Goal: Task Accomplishment & Management: Complete application form

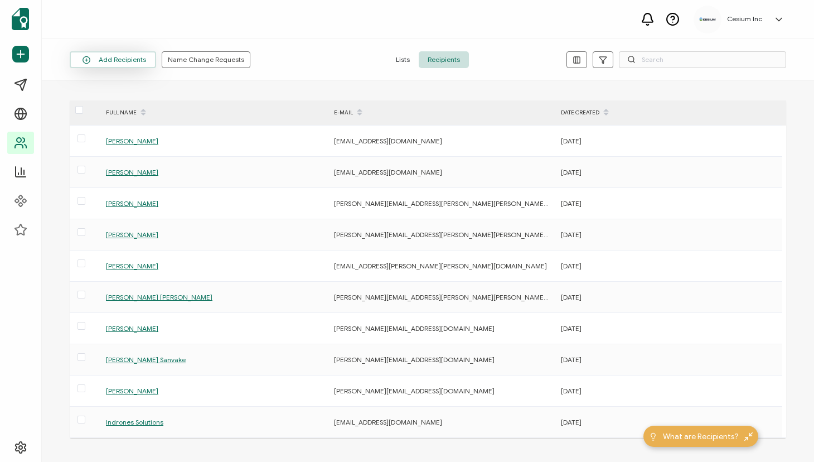
click at [107, 60] on button "Add Recipients" at bounding box center [113, 59] width 86 height 17
click at [107, 108] on span "Add a Single Recipient" at bounding box center [128, 108] width 70 height 8
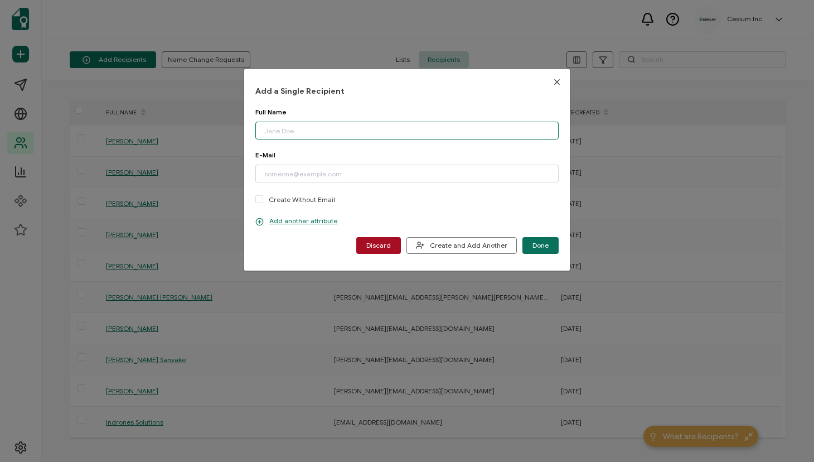
click at [299, 131] on input "dialog" at bounding box center [406, 131] width 303 height 18
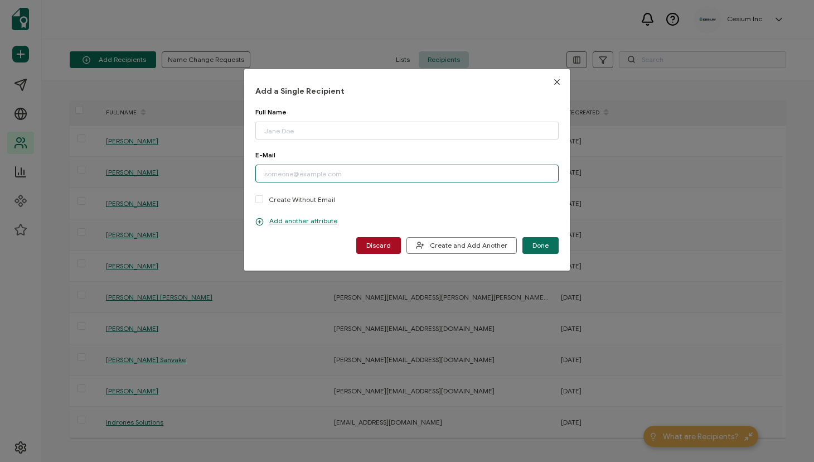
click at [279, 172] on input "dialog" at bounding box center [406, 174] width 303 height 18
paste input "[PERSON_NAME][EMAIL_ADDRESS]"
type input "[PERSON_NAME][EMAIL_ADDRESS]"
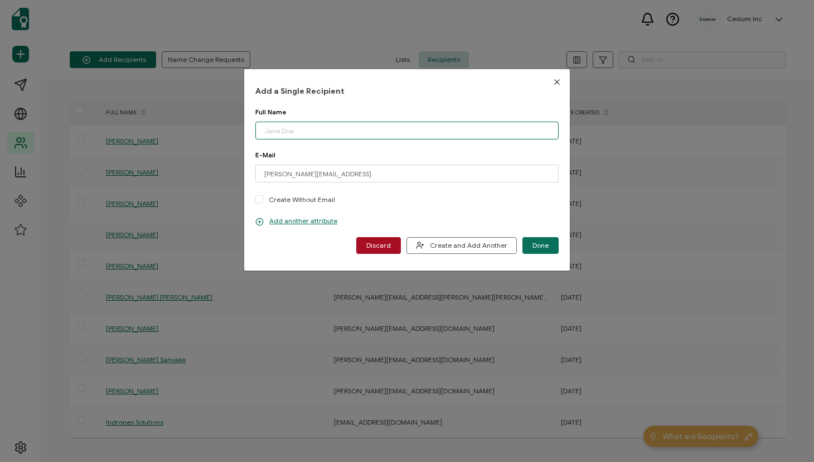
click at [326, 131] on input "dialog" at bounding box center [406, 131] width 303 height 18
paste input "[PERSON_NAME]"
click at [264, 133] on input "[PERSON_NAME]" at bounding box center [406, 131] width 303 height 18
type input "[PERSON_NAME]"
click at [447, 247] on span "Create and Add Another" at bounding box center [461, 245] width 91 height 8
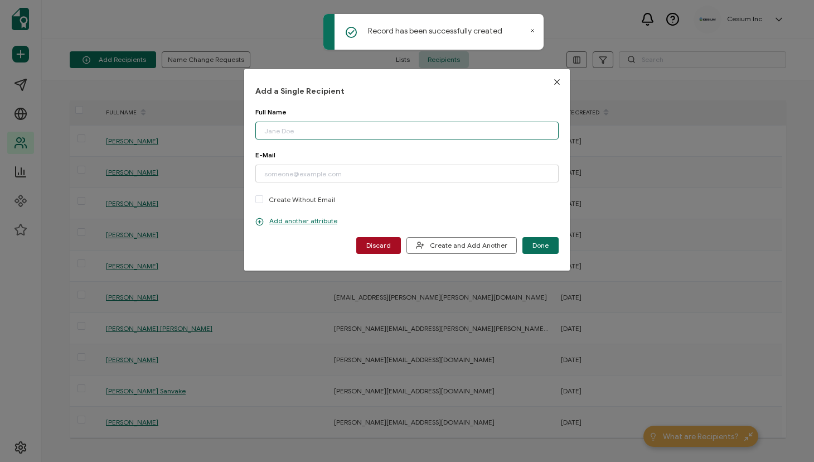
click at [322, 132] on input "dialog" at bounding box center [406, 131] width 303 height 18
paste input "[PERSON_NAME] ([EMAIL_ADDRESS])"
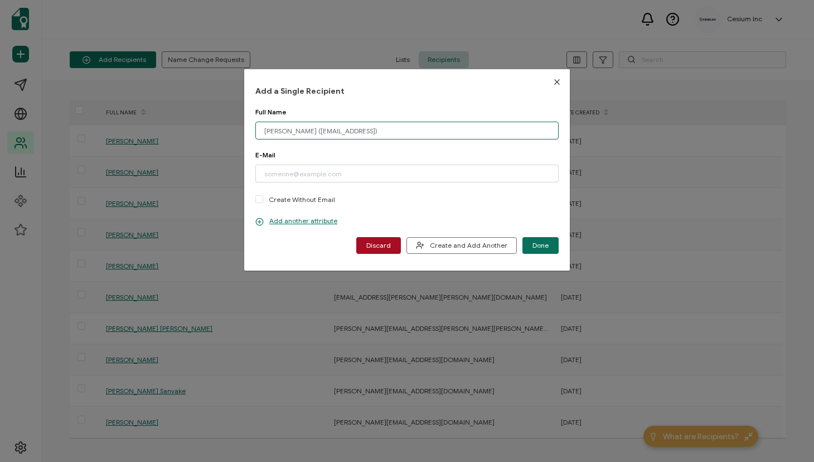
drag, startPoint x: 321, startPoint y: 131, endPoint x: 370, endPoint y: 131, distance: 49.1
click at [370, 131] on input "[PERSON_NAME] ([EMAIL_ADDRESS])" at bounding box center [406, 131] width 303 height 18
type input "[PERSON_NAME] ([EMAIL_ADDRESS])"
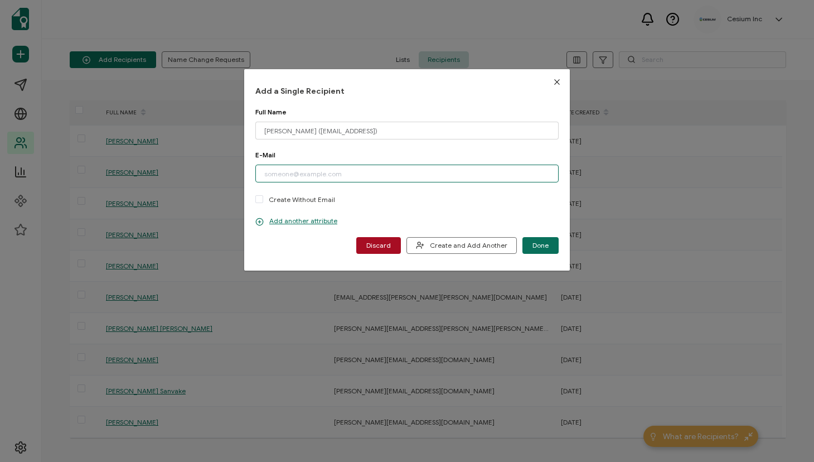
click at [336, 175] on input "dialog" at bounding box center [406, 174] width 303 height 18
paste input "[EMAIL_ADDRESS]"
type input "[EMAIL_ADDRESS]"
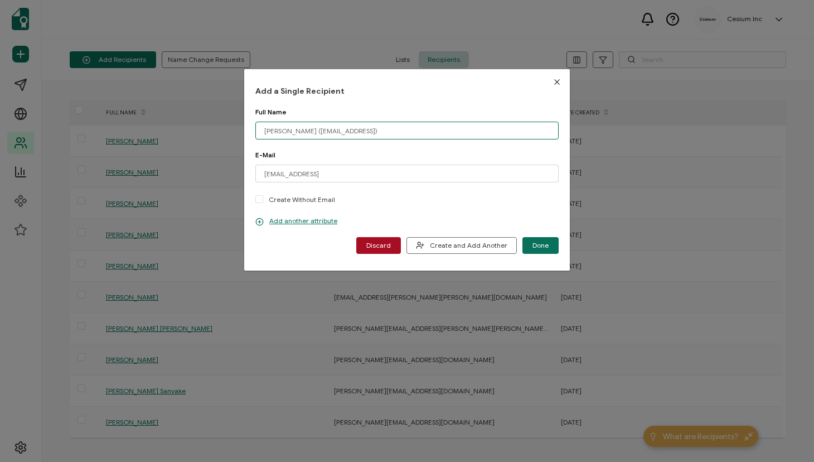
drag, startPoint x: 387, startPoint y: 132, endPoint x: 316, endPoint y: 132, distance: 70.8
click at [316, 132] on input "[PERSON_NAME] ([EMAIL_ADDRESS])" at bounding box center [406, 131] width 303 height 18
click at [264, 132] on input "[PERSON_NAME]" at bounding box center [406, 131] width 303 height 18
type input "[PERSON_NAME]"
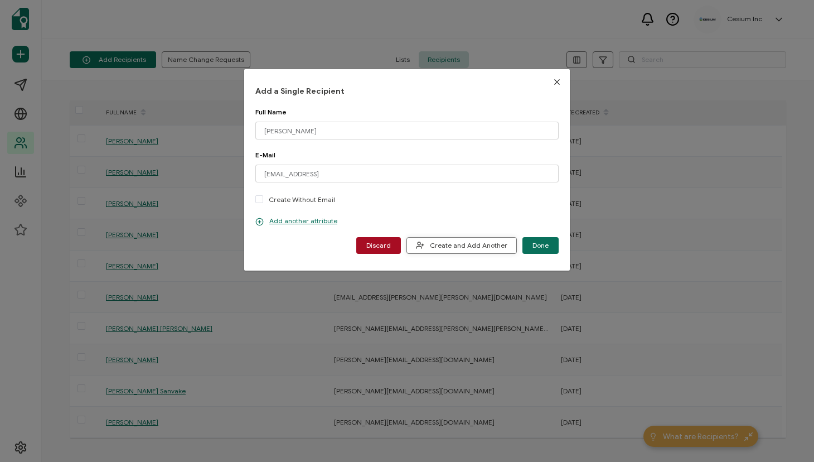
click at [446, 244] on span "Create and Add Another" at bounding box center [461, 245] width 91 height 8
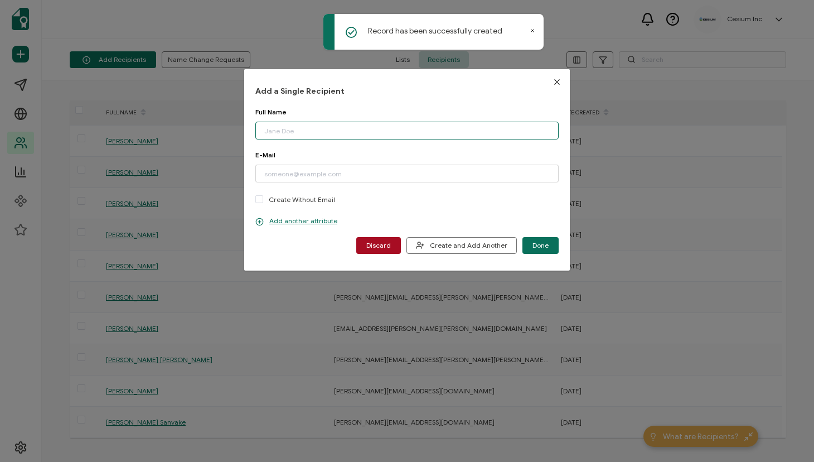
click at [282, 133] on input "dialog" at bounding box center [406, 131] width 303 height 18
paste input "[PERSON_NAME] ([EMAIL_ADDRESS])"
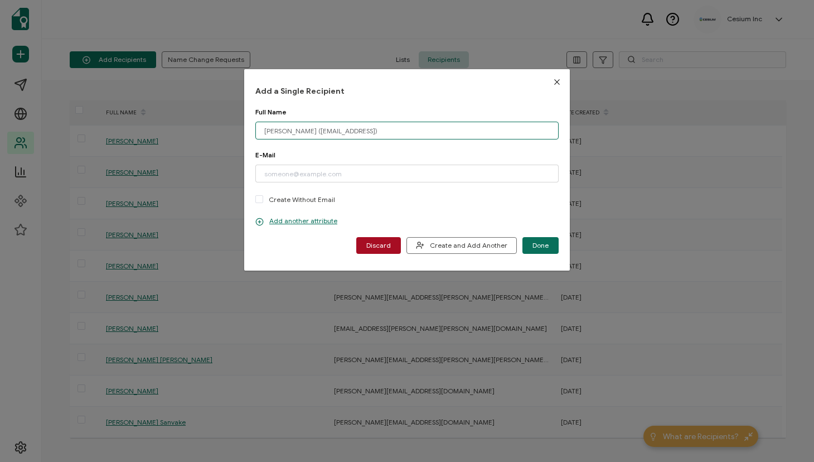
drag, startPoint x: 337, startPoint y: 130, endPoint x: 438, endPoint y: 130, distance: 101.0
click at [438, 130] on input "[PERSON_NAME] ([EMAIL_ADDRESS])" at bounding box center [406, 131] width 303 height 18
type input "[PERSON_NAME] ([EMAIL_ADDRESS])"
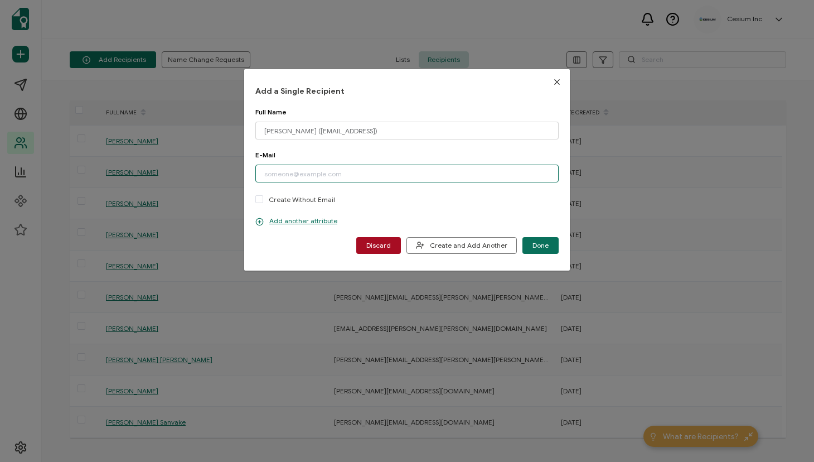
click at [327, 177] on input "dialog" at bounding box center [406, 174] width 303 height 18
paste input "[EMAIL_ADDRESS]"
type input "[EMAIL_ADDRESS]"
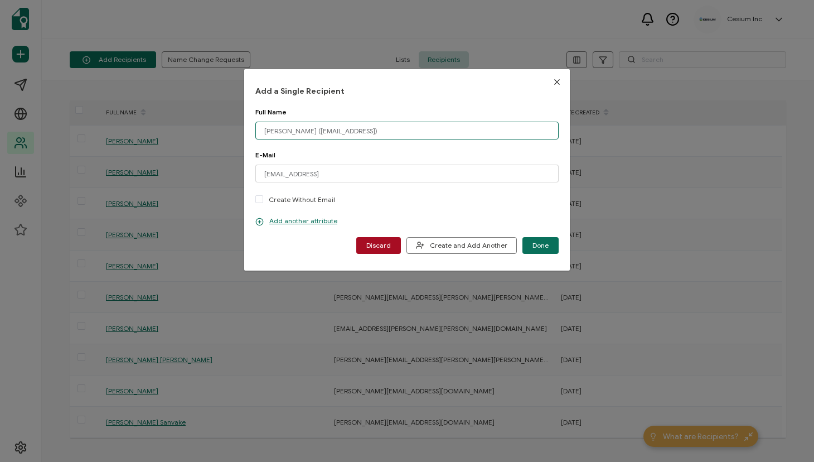
drag, startPoint x: 332, startPoint y: 131, endPoint x: 515, endPoint y: 137, distance: 182.5
click at [515, 137] on input "[PERSON_NAME] ([EMAIL_ADDRESS])" at bounding box center [406, 131] width 303 height 18
type input "[PERSON_NAME]"
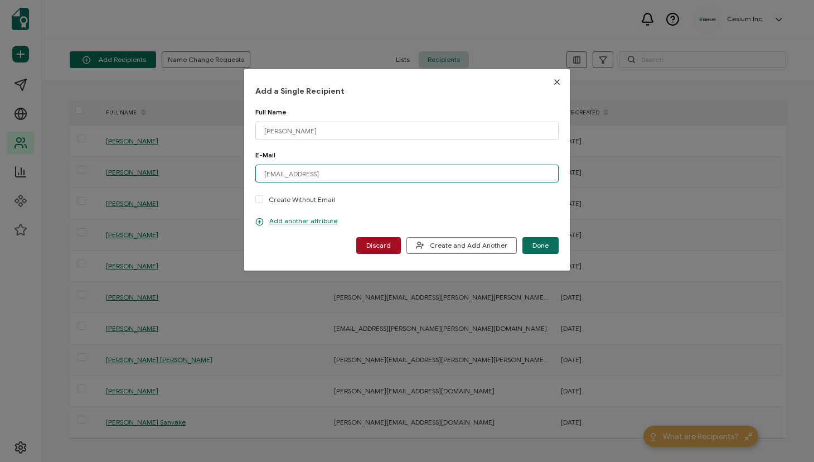
click at [265, 173] on input "[EMAIL_ADDRESS]" at bounding box center [406, 174] width 303 height 18
click at [450, 244] on span "Create and Add Another" at bounding box center [461, 245] width 91 height 8
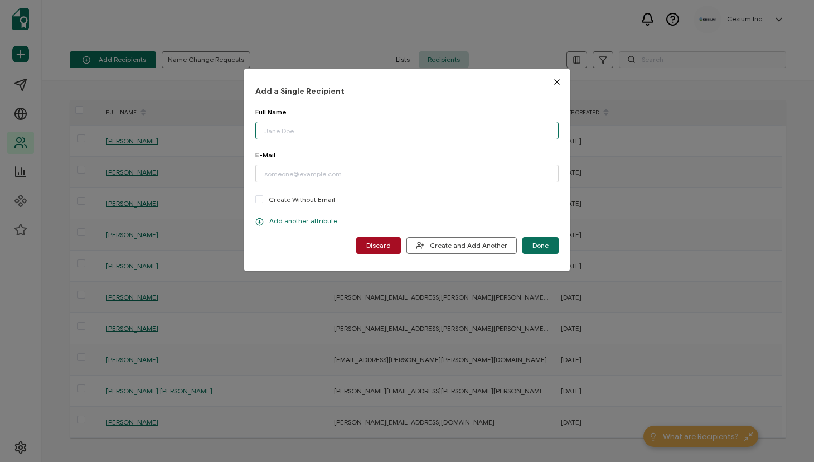
click at [283, 132] on input "dialog" at bounding box center [406, 131] width 303 height 18
paste input "[PERSON_NAME] ([EMAIL_ADDRESS])"
type input "[PERSON_NAME] ([EMAIL_ADDRESS])"
drag, startPoint x: 264, startPoint y: 131, endPoint x: 231, endPoint y: 131, distance: 32.9
click at [231, 131] on div "Add a Single Recipient Full Name [PERSON_NAME] ([EMAIL_ADDRESS]) Please enter a…" at bounding box center [407, 231] width 814 height 462
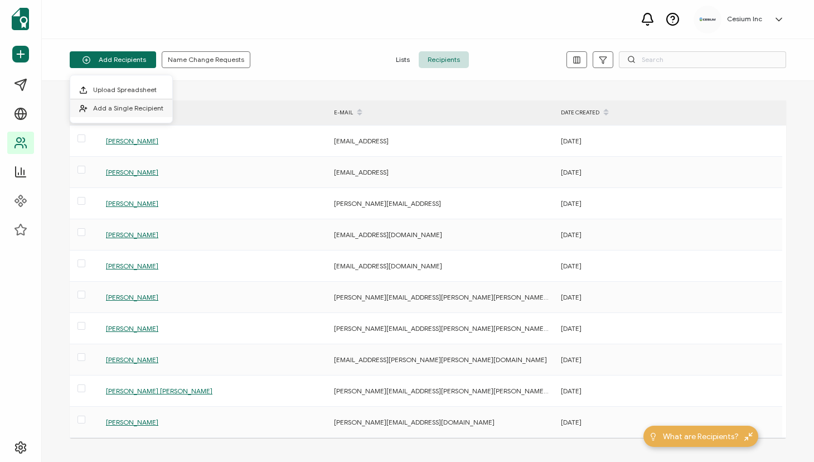
click at [122, 107] on span "Add a Single Recipient" at bounding box center [128, 108] width 70 height 8
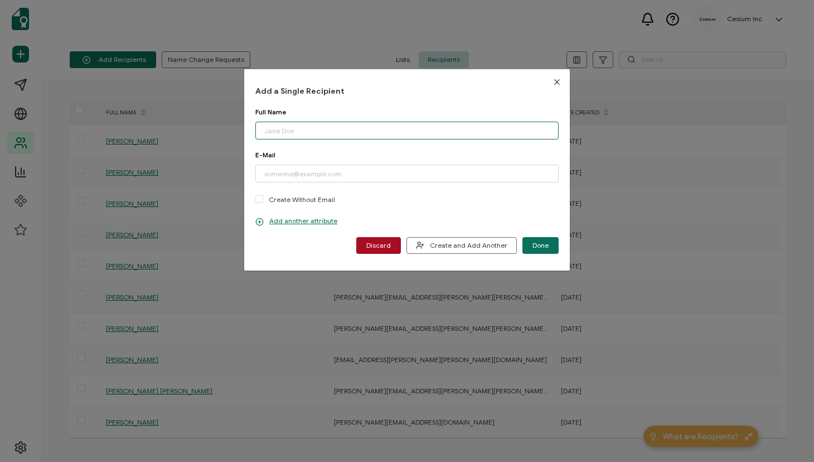
click at [302, 131] on input "dialog" at bounding box center [406, 131] width 303 height 18
paste input "[PERSON_NAME] ([EMAIL_ADDRESS])"
drag, startPoint x: 340, startPoint y: 131, endPoint x: 445, endPoint y: 131, distance: 104.9
click at [445, 131] on input "[PERSON_NAME] ([EMAIL_ADDRESS])" at bounding box center [406, 131] width 303 height 18
click at [363, 129] on input "[PERSON_NAME] ()" at bounding box center [406, 131] width 303 height 18
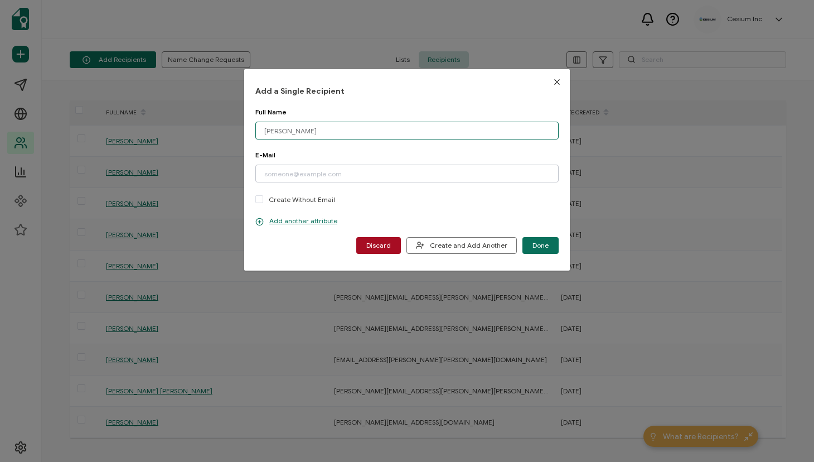
type input "[PERSON_NAME]"
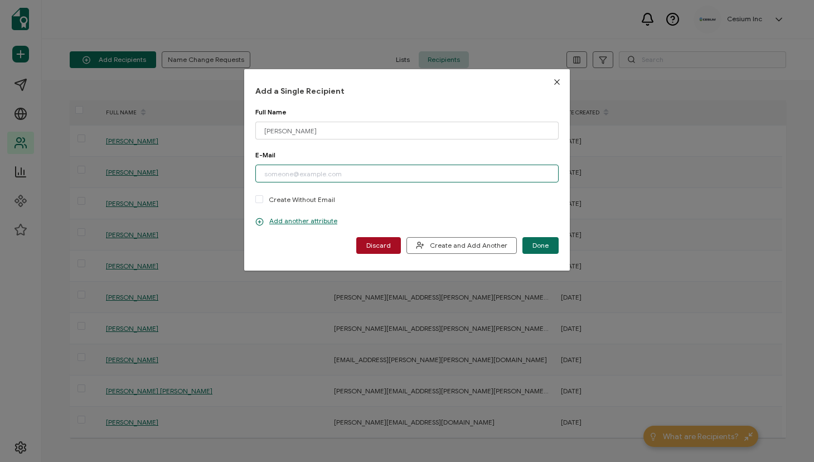
click at [334, 173] on input "dialog" at bounding box center [406, 174] width 303 height 18
paste input "[EMAIL_ADDRESS]"
click at [264, 174] on input "[EMAIL_ADDRESS]" at bounding box center [406, 174] width 303 height 18
type input "[EMAIL_ADDRESS]"
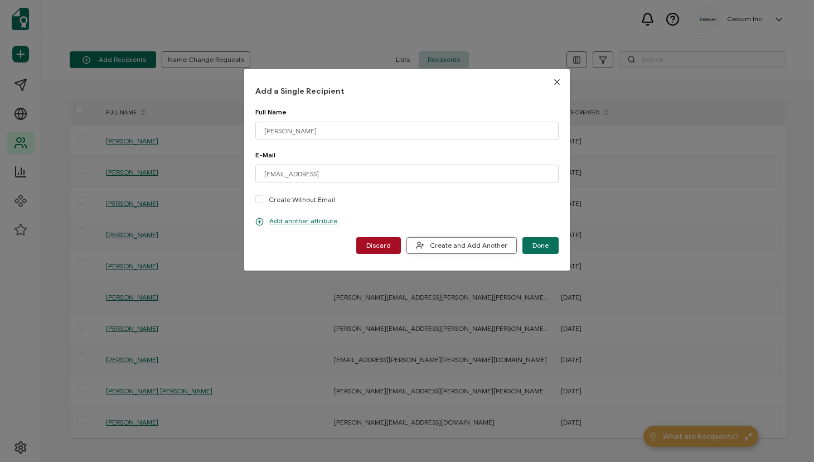
click at [450, 242] on span "Create and Add Another" at bounding box center [461, 245] width 91 height 8
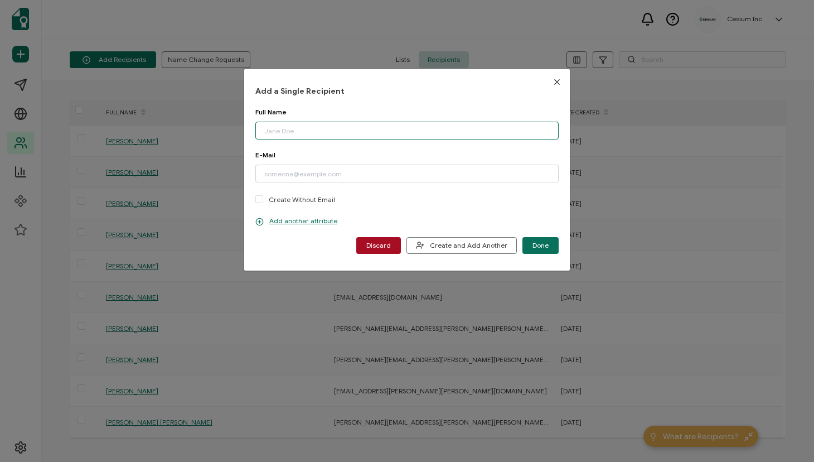
click at [288, 132] on input "dialog" at bounding box center [406, 131] width 303 height 18
paste input "[PERSON_NAME] ([PERSON_NAME][EMAIL_ADDRESS])"
click at [265, 131] on input "[PERSON_NAME] ([PERSON_NAME][EMAIL_ADDRESS])" at bounding box center [406, 131] width 303 height 18
drag, startPoint x: 321, startPoint y: 129, endPoint x: 408, endPoint y: 131, distance: 87.6
click at [408, 131] on input "[PERSON_NAME] ([PERSON_NAME][EMAIL_ADDRESS])" at bounding box center [406, 131] width 303 height 18
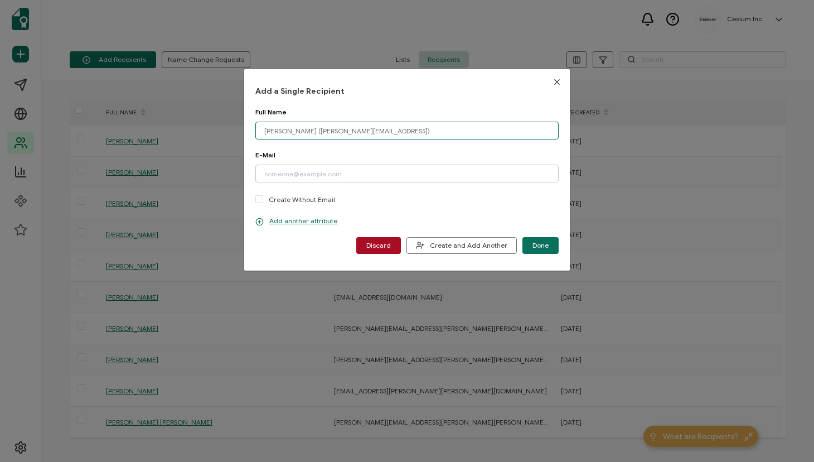
type input "[PERSON_NAME] ([PERSON_NAME][EMAIL_ADDRESS])"
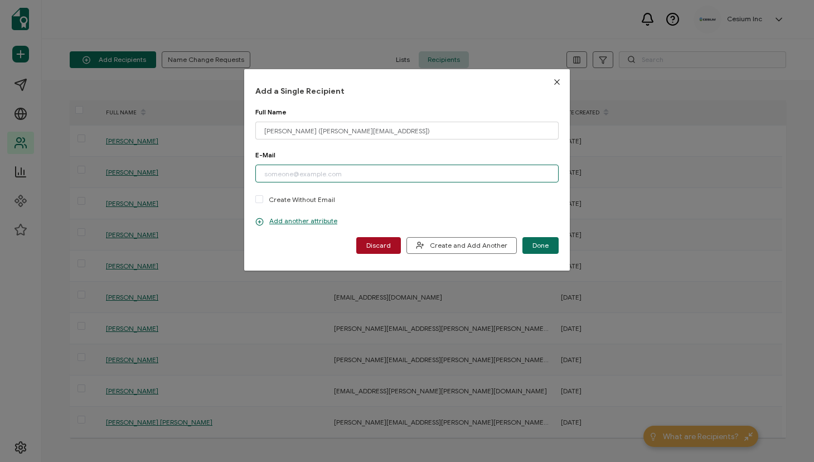
click at [308, 177] on input "dialog" at bounding box center [406, 174] width 303 height 18
paste input "[EMAIL_ADDRESS][PERSON_NAME]"
type input "[EMAIL_ADDRESS][PERSON_NAME]"
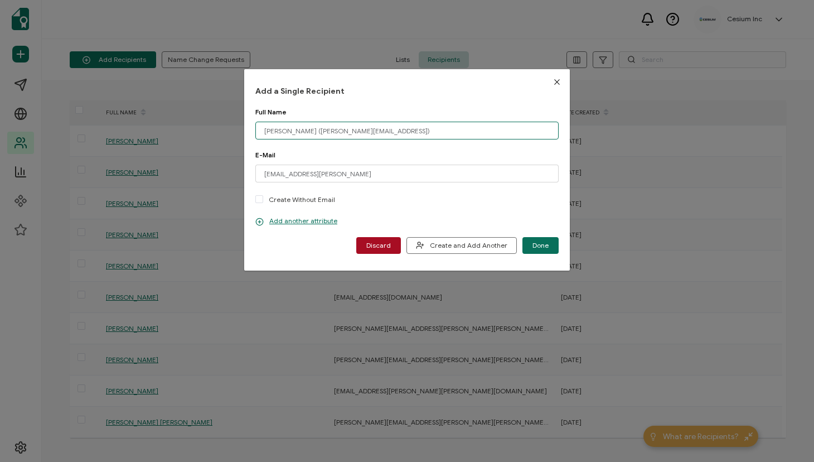
drag, startPoint x: 414, startPoint y: 129, endPoint x: 318, endPoint y: 131, distance: 96.5
click at [318, 131] on input "[PERSON_NAME] ([PERSON_NAME][EMAIL_ADDRESS])" at bounding box center [406, 131] width 303 height 18
type input "[PERSON_NAME]"
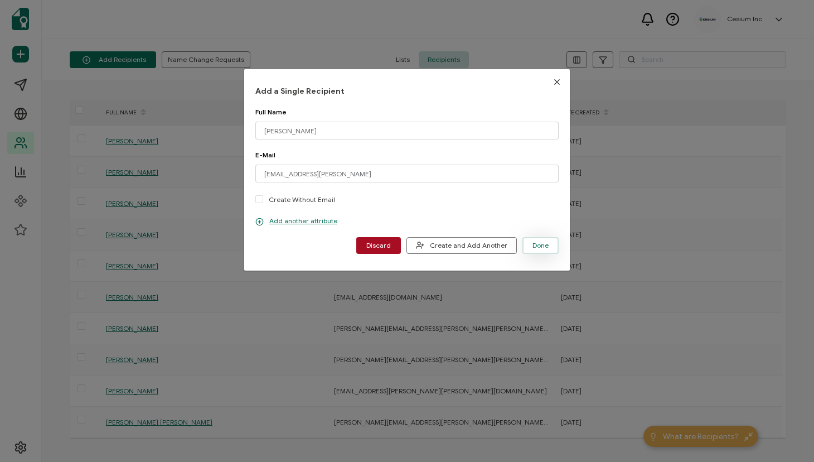
click at [537, 243] on span "Done" at bounding box center [541, 245] width 16 height 7
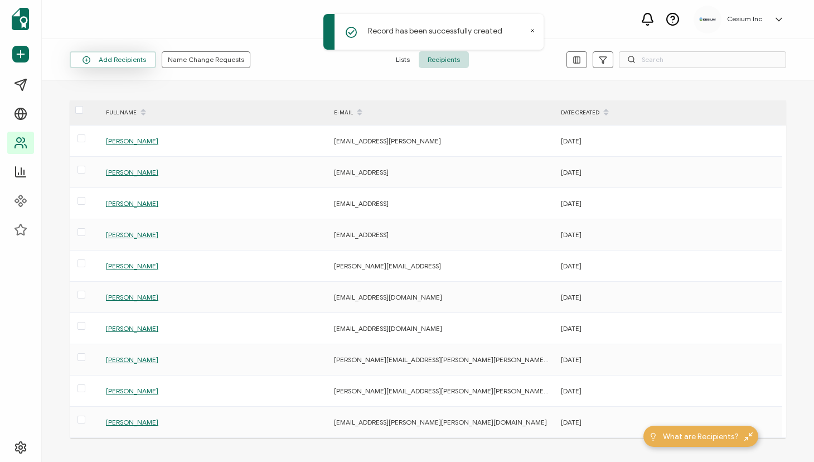
click at [122, 59] on button "Add Recipients" at bounding box center [113, 59] width 86 height 17
click at [131, 61] on button "Add Recipients" at bounding box center [113, 59] width 86 height 17
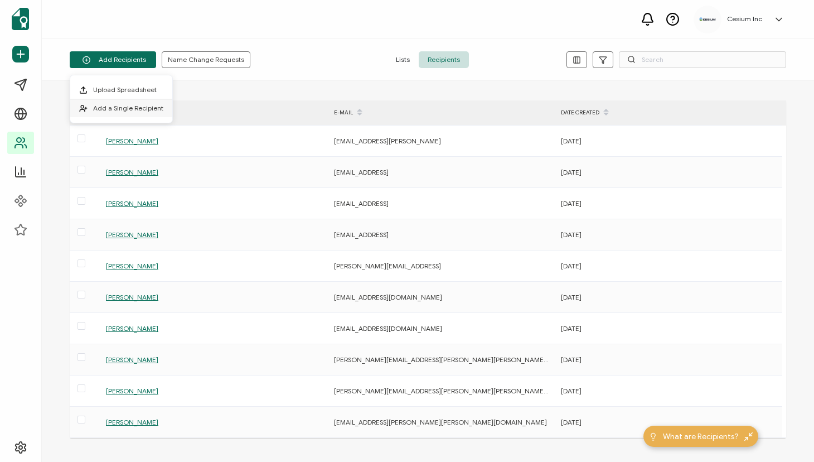
click at [116, 107] on span "Add a Single Recipient" at bounding box center [128, 108] width 70 height 8
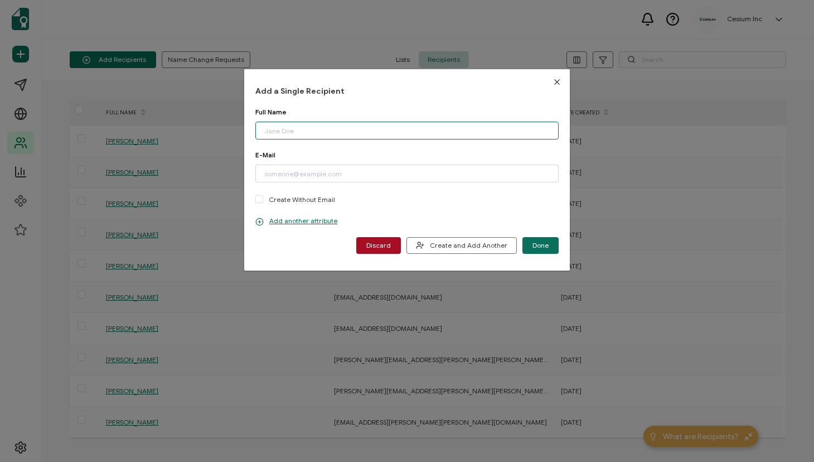
click at [293, 130] on input "dialog" at bounding box center [406, 131] width 303 height 18
paste input "[EMAIL_ADDRESS][PERSON_NAME]"
type input "[EMAIL_ADDRESS][PERSON_NAME]"
drag, startPoint x: 384, startPoint y: 129, endPoint x: 238, endPoint y: 130, distance: 146.1
click at [238, 129] on div "Add a Single Recipient Full Name [PERSON_NAME][EMAIL_ADDRESS] Please enter a va…" at bounding box center [407, 231] width 814 height 462
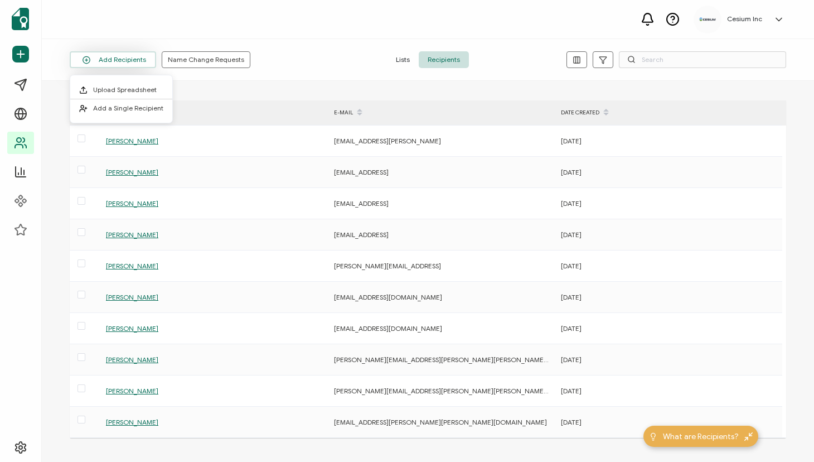
click at [107, 59] on button "Add Recipients" at bounding box center [113, 59] width 86 height 17
click at [109, 107] on span "Add a Single Recipient" at bounding box center [128, 108] width 70 height 8
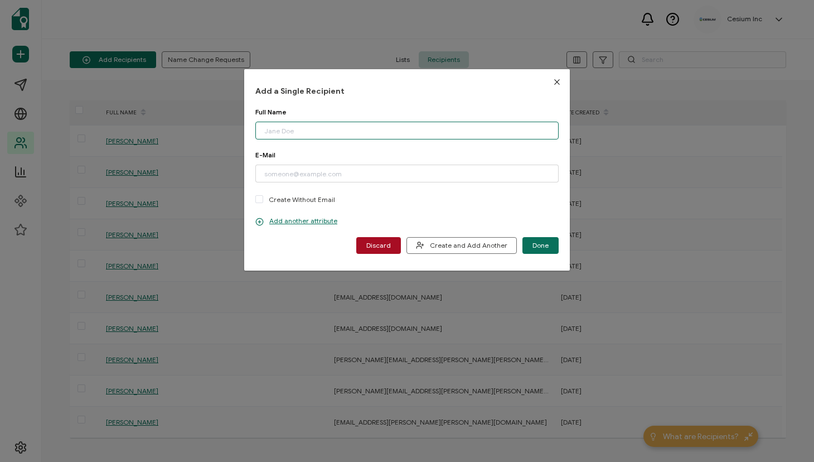
click at [321, 129] on input "dialog" at bounding box center [406, 131] width 303 height 18
paste input "[EMAIL_ADDRESS]"
type input "[EMAIL_ADDRESS]"
drag, startPoint x: 369, startPoint y: 129, endPoint x: 240, endPoint y: 130, distance: 128.8
click at [240, 130] on div "Add a Single Recipient Full Name [EMAIL_ADDRESS] Please enter a valid name. E-M…" at bounding box center [407, 231] width 814 height 462
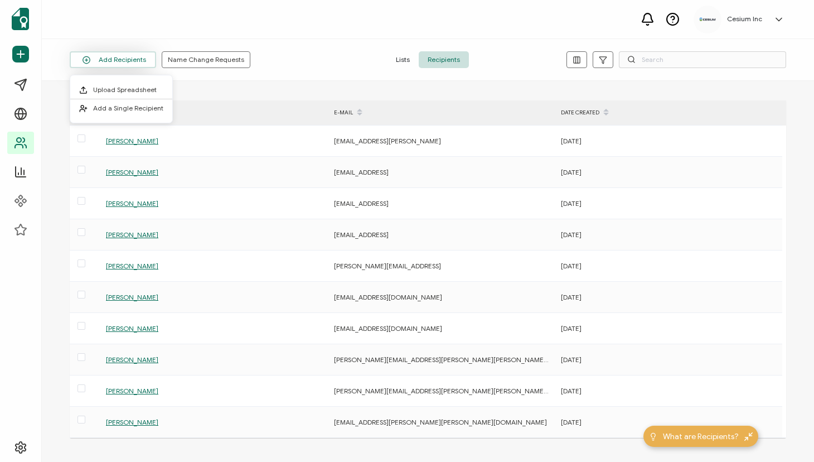
click at [118, 61] on button "Add Recipients" at bounding box center [113, 59] width 86 height 17
click at [113, 106] on span "Add a Single Recipient" at bounding box center [128, 108] width 70 height 8
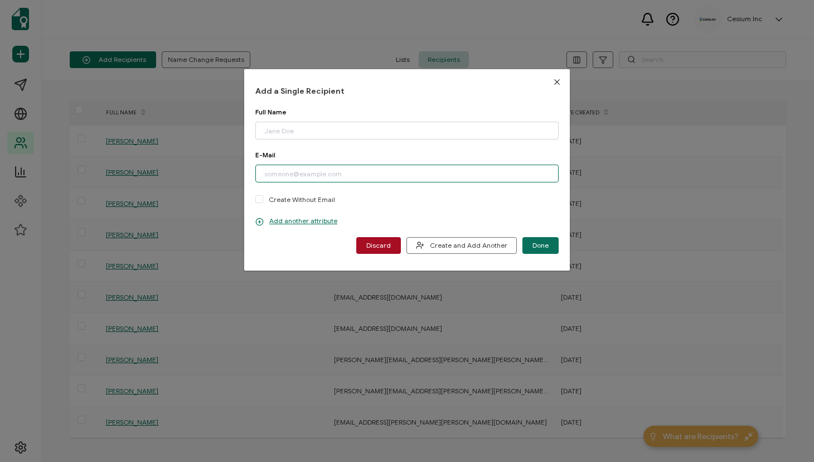
click at [296, 173] on input "dialog" at bounding box center [406, 174] width 303 height 18
paste input "[EMAIL_ADDRESS]"
type input "[EMAIL_ADDRESS]"
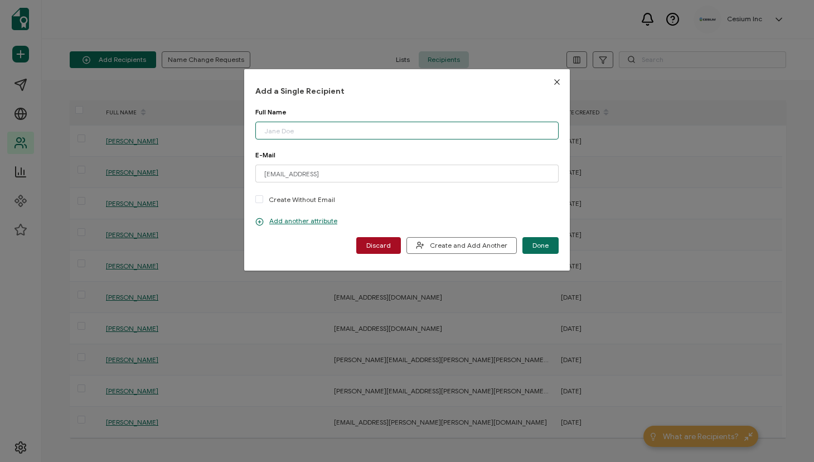
click at [285, 132] on input "dialog" at bounding box center [406, 131] width 303 height 18
type input "Deimante Tumkute"
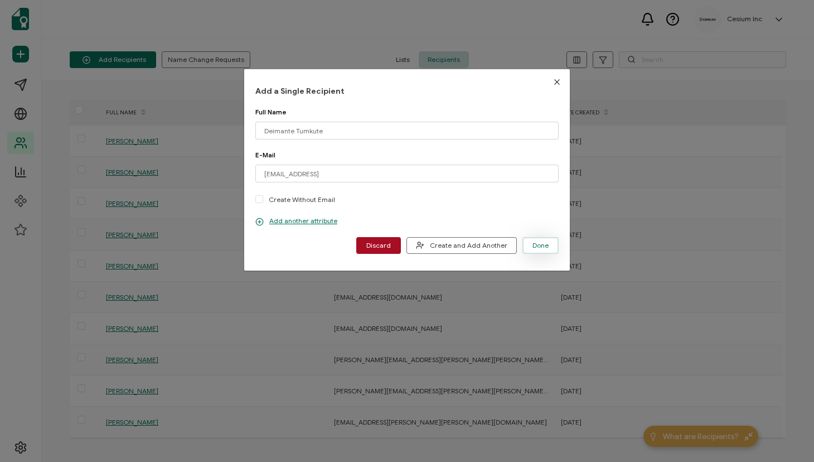
click at [533, 245] on span "Done" at bounding box center [541, 245] width 16 height 7
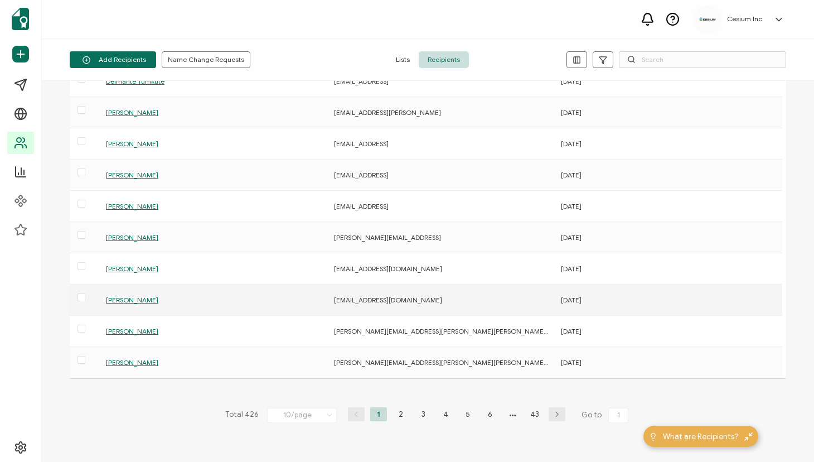
scroll to position [56, 0]
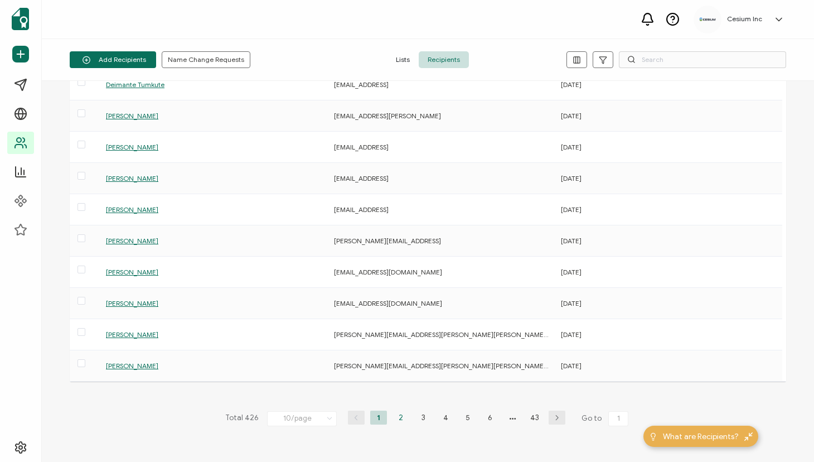
click at [399, 416] on li "2" at bounding box center [401, 418] width 17 height 14
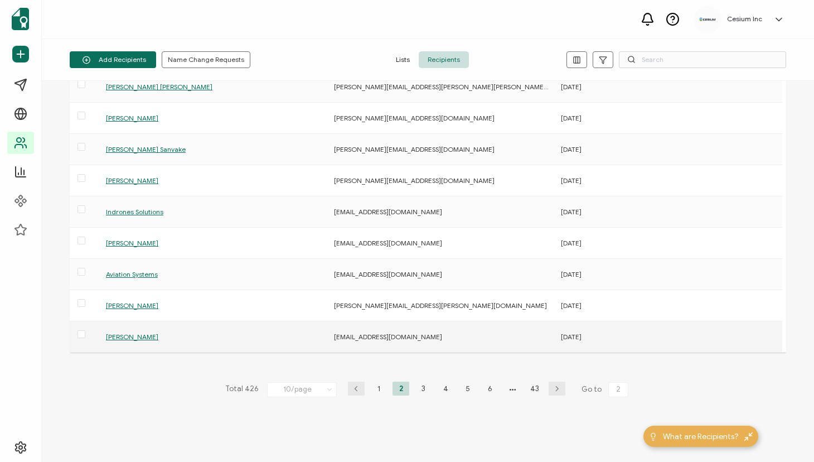
scroll to position [103, 0]
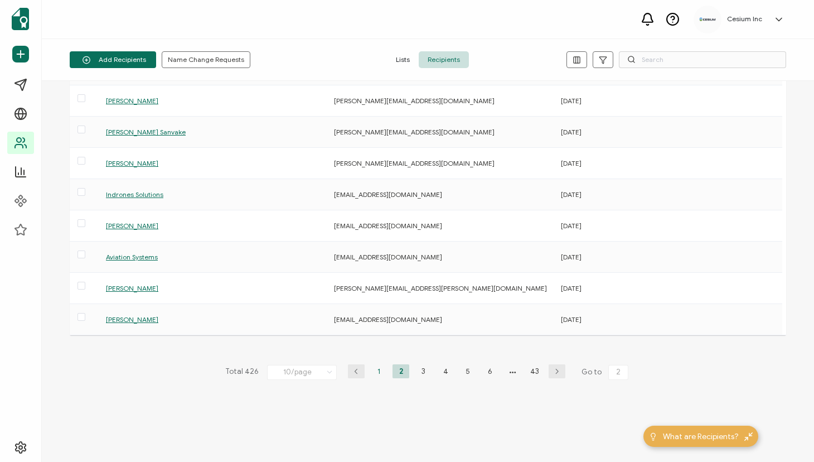
click at [376, 370] on li "1" at bounding box center [378, 371] width 17 height 14
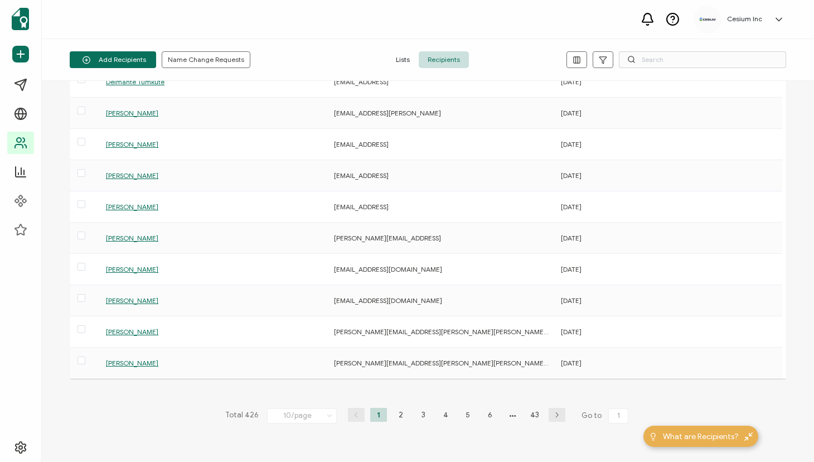
scroll to position [69, 0]
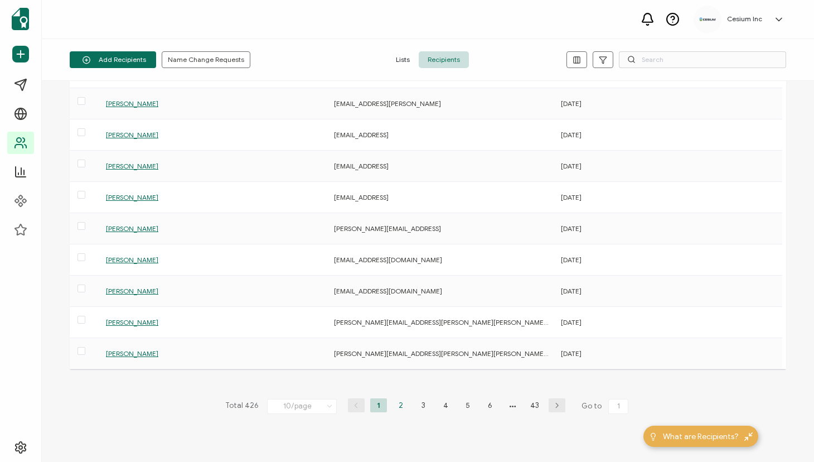
click at [398, 404] on li "2" at bounding box center [401, 405] width 17 height 14
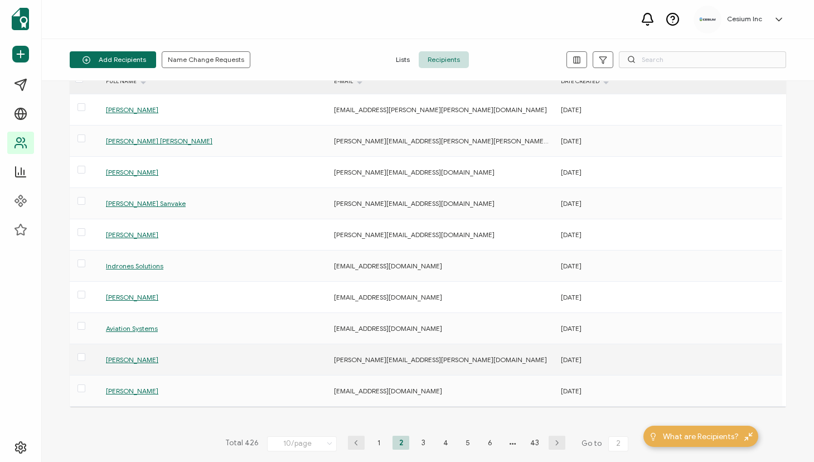
scroll to position [47, 0]
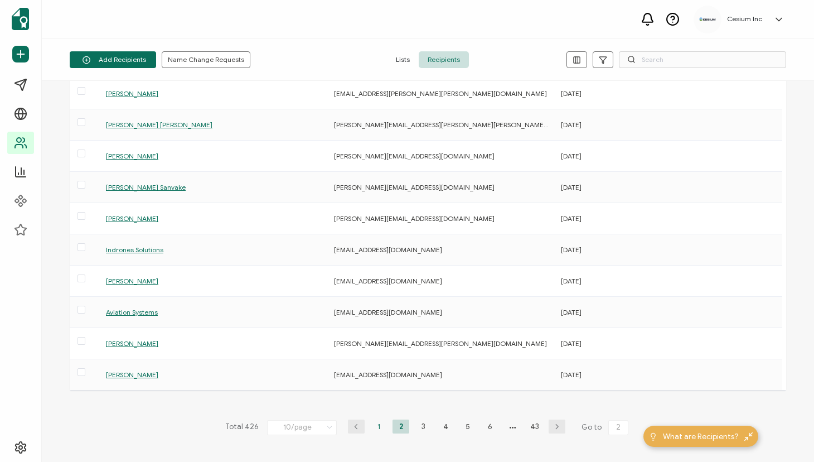
click at [375, 426] on li "1" at bounding box center [378, 426] width 17 height 14
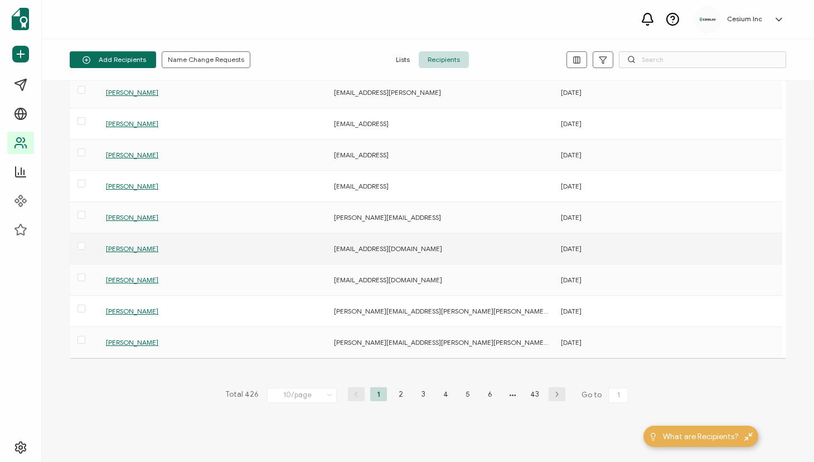
scroll to position [103, 0]
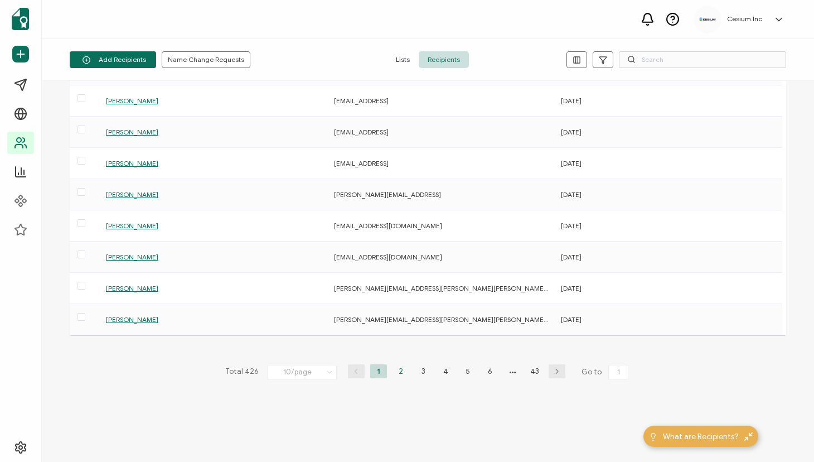
click at [397, 372] on li "2" at bounding box center [401, 371] width 17 height 14
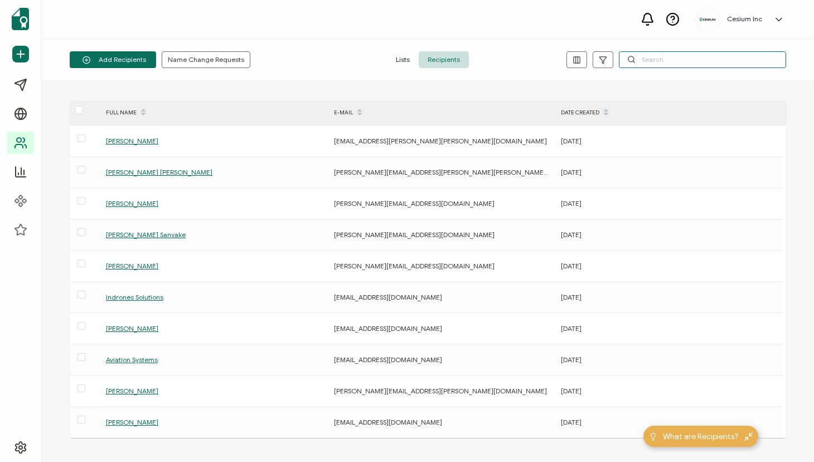
click at [673, 60] on input "text" at bounding box center [702, 59] width 167 height 17
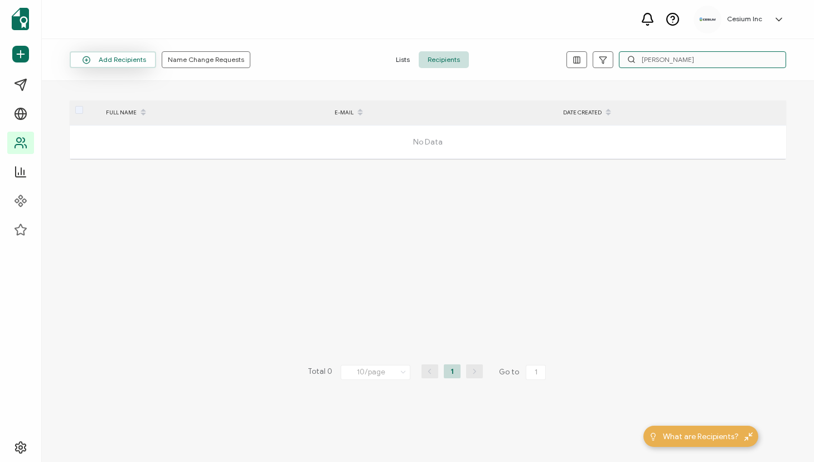
type input "[PERSON_NAME]"
click at [131, 60] on button "Add Recipients" at bounding box center [113, 59] width 86 height 17
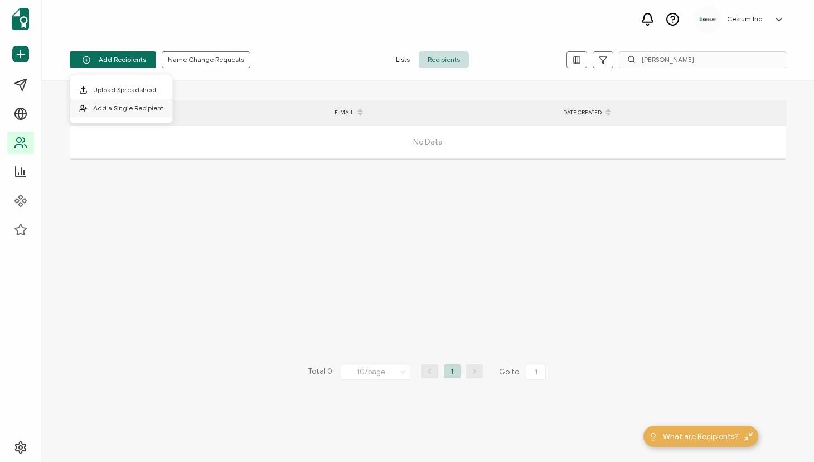
click at [125, 109] on span "Add a Single Recipient" at bounding box center [128, 108] width 70 height 8
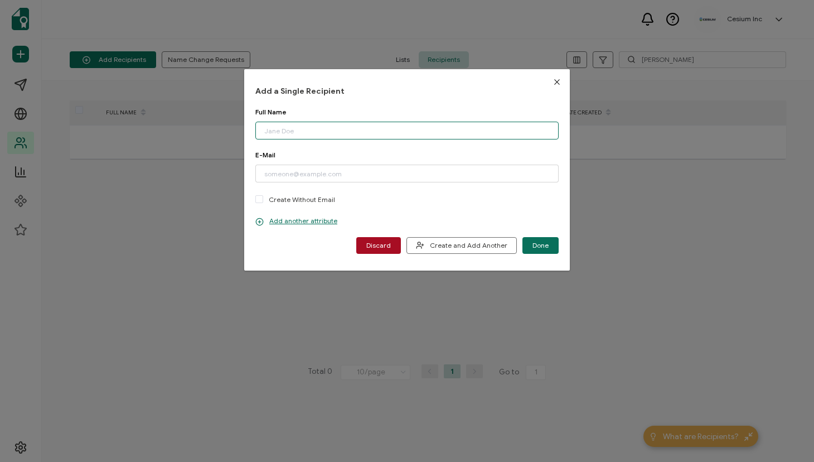
click at [332, 134] on input "dialog" at bounding box center [406, 131] width 303 height 18
drag, startPoint x: 295, startPoint y: 131, endPoint x: 261, endPoint y: 131, distance: 34.0
click at [261, 131] on input "[PERSON_NAME] "[PERSON_NAME]" [PERSON_NAME]" at bounding box center [406, 131] width 303 height 18
type input "[PERSON_NAME] "[PERSON_NAME]" [PERSON_NAME]"
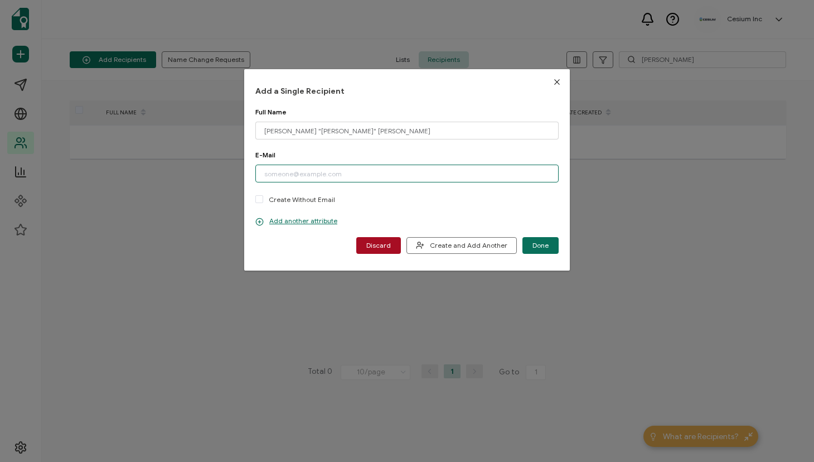
click at [300, 173] on input "dialog" at bounding box center [406, 174] width 303 height 18
paste input "[EMAIL_ADDRESS][PERSON_NAME][DOMAIN_NAME]"
type input "[EMAIL_ADDRESS][PERSON_NAME][DOMAIN_NAME]"
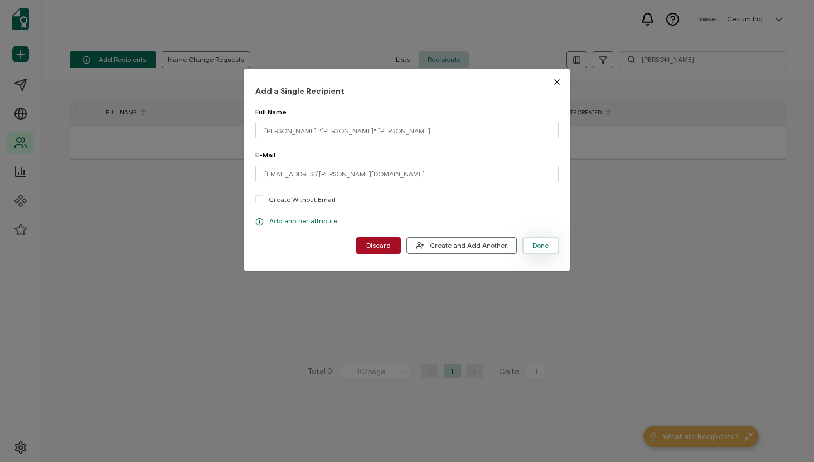
click at [541, 247] on span "Done" at bounding box center [541, 245] width 16 height 7
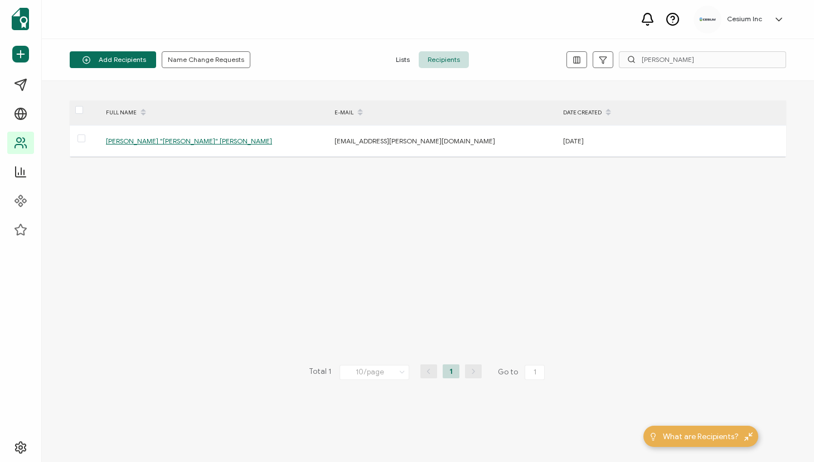
click at [448, 61] on span "Recipients" at bounding box center [444, 59] width 50 height 17
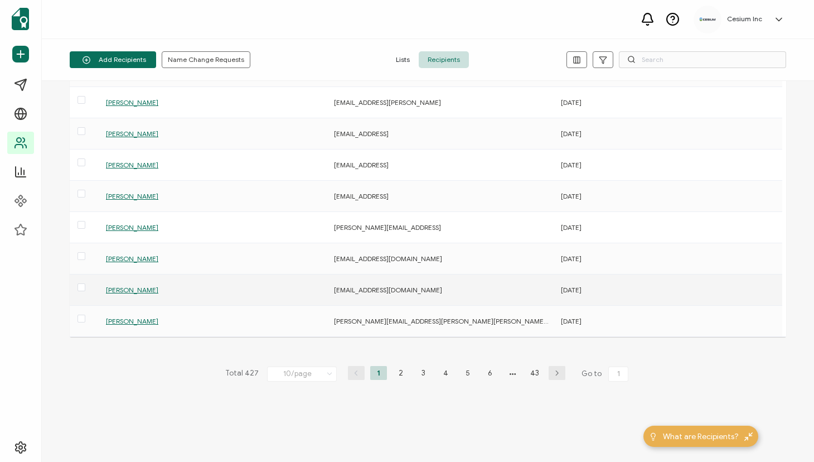
scroll to position [103, 0]
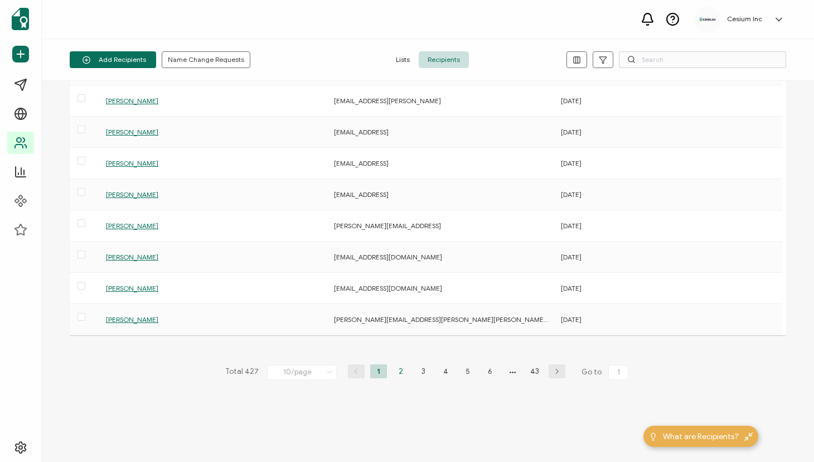
click at [397, 371] on li "2" at bounding box center [401, 371] width 17 height 14
